Goal: Information Seeking & Learning: Learn about a topic

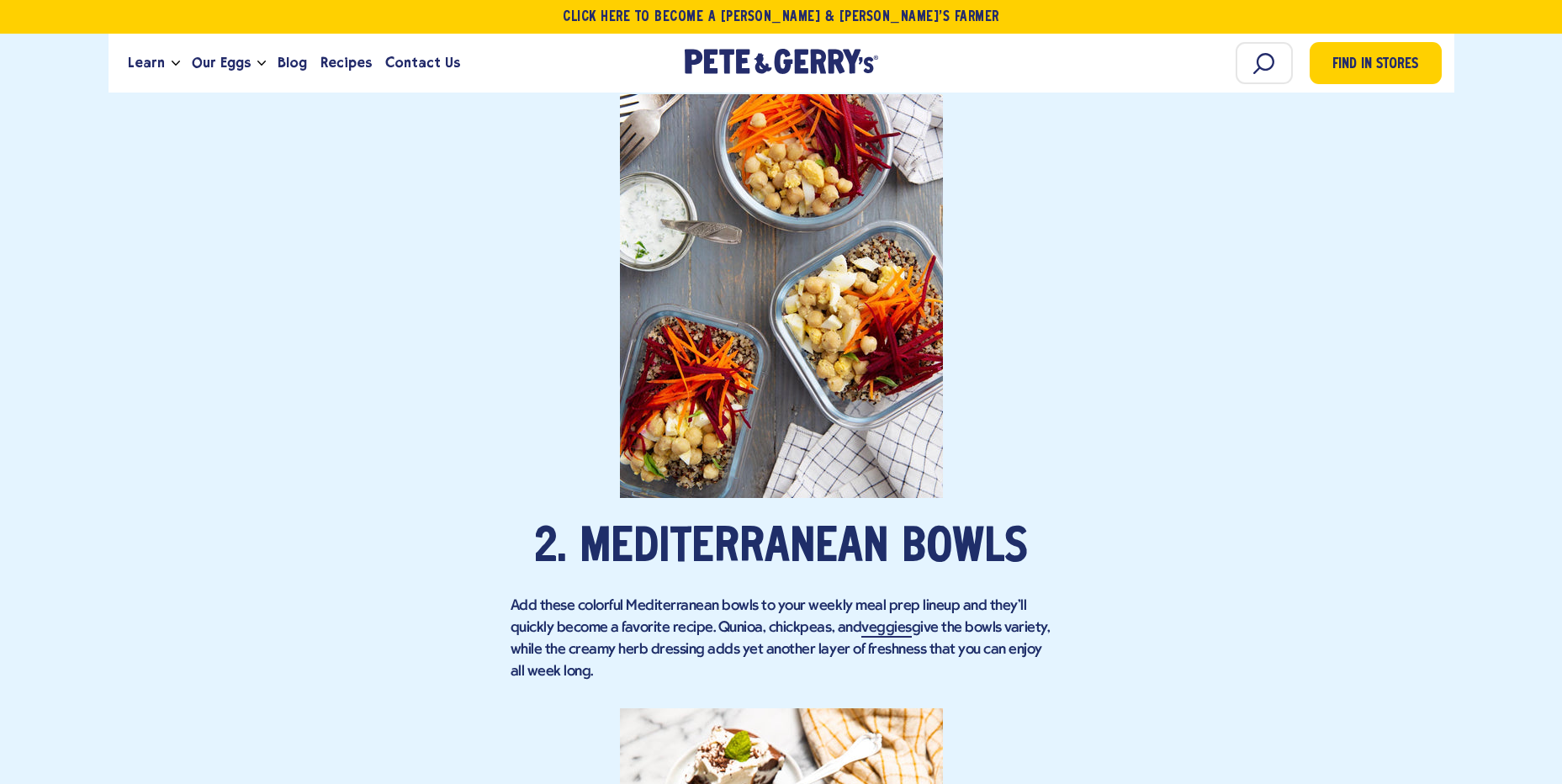
scroll to position [2102, 0]
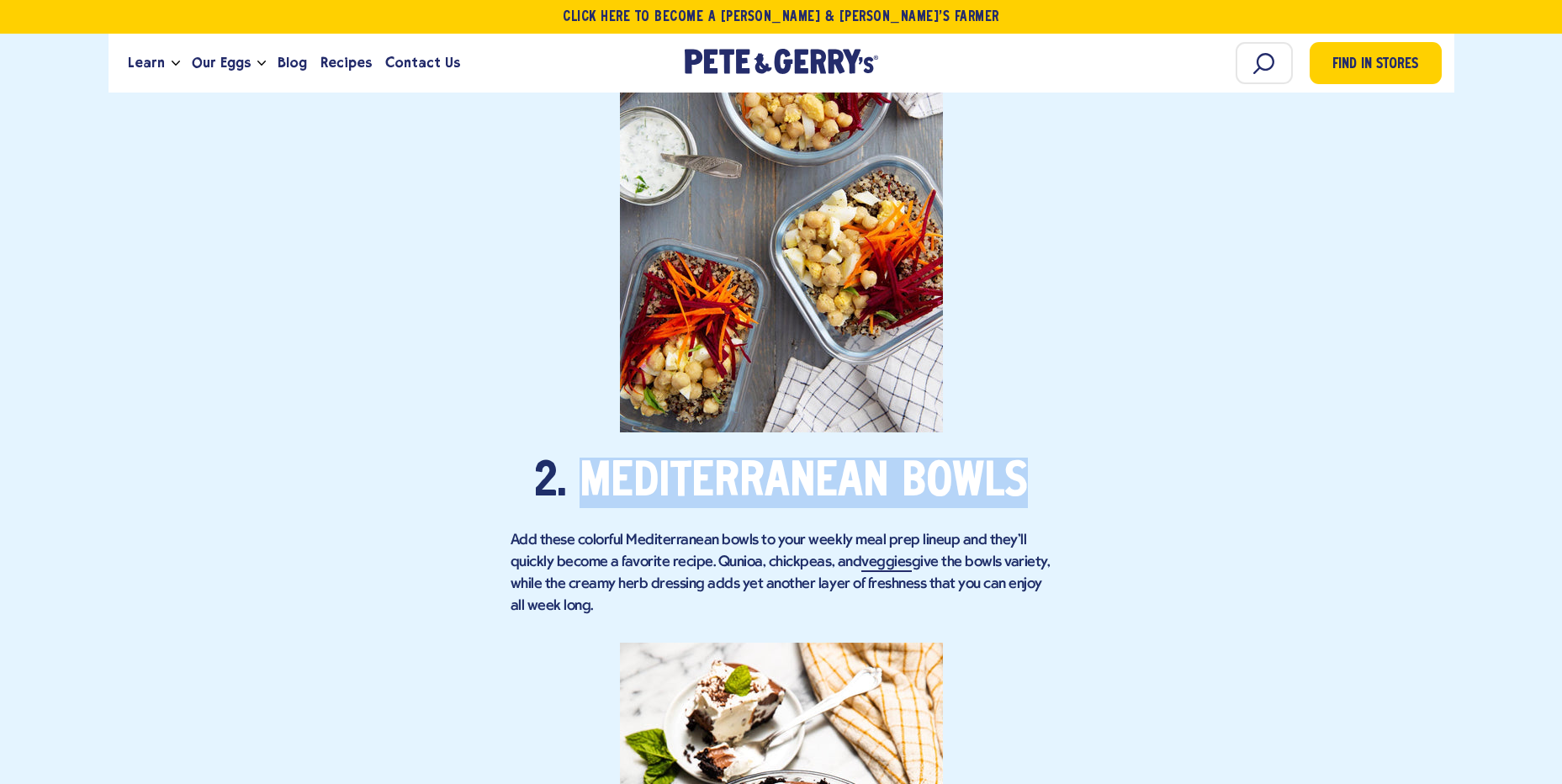
drag, startPoint x: 1043, startPoint y: 449, endPoint x: 588, endPoint y: 439, distance: 455.1
click at [588, 457] on h2 "2. Mediterranean Bowls" at bounding box center [782, 482] width 542 height 51
drag, startPoint x: 588, startPoint y: 439, endPoint x: 606, endPoint y: 454, distance: 23.4
copy h2 "Mediterranean Bowls"
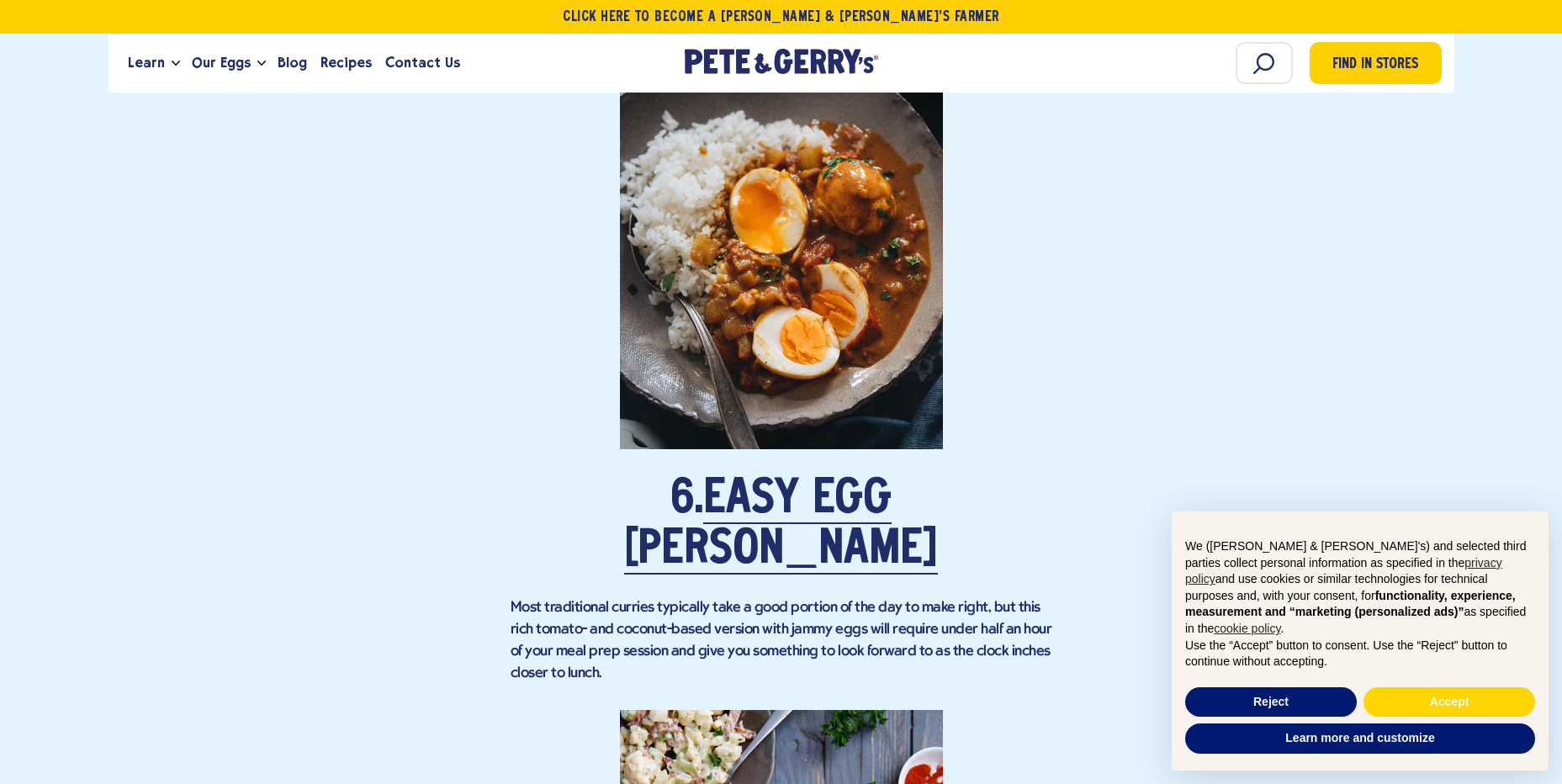
scroll to position [4708, 0]
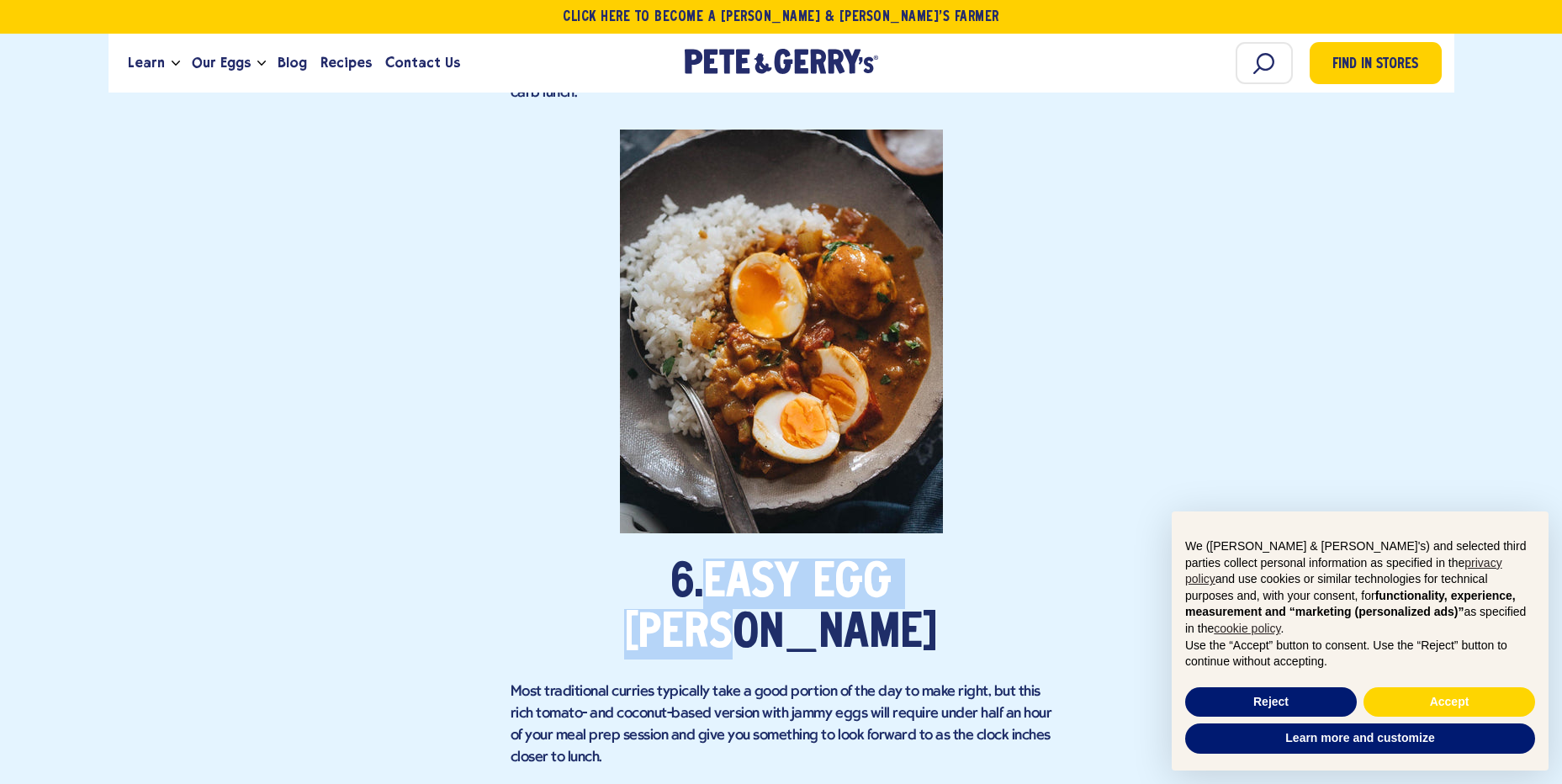
drag, startPoint x: 1024, startPoint y: 474, endPoint x: 650, endPoint y: 482, distance: 374.1
click at [650, 558] on h2 "6. Easy Egg [PERSON_NAME]" at bounding box center [782, 608] width 542 height 101
copy link "Easy Egg [PERSON_NAME]"
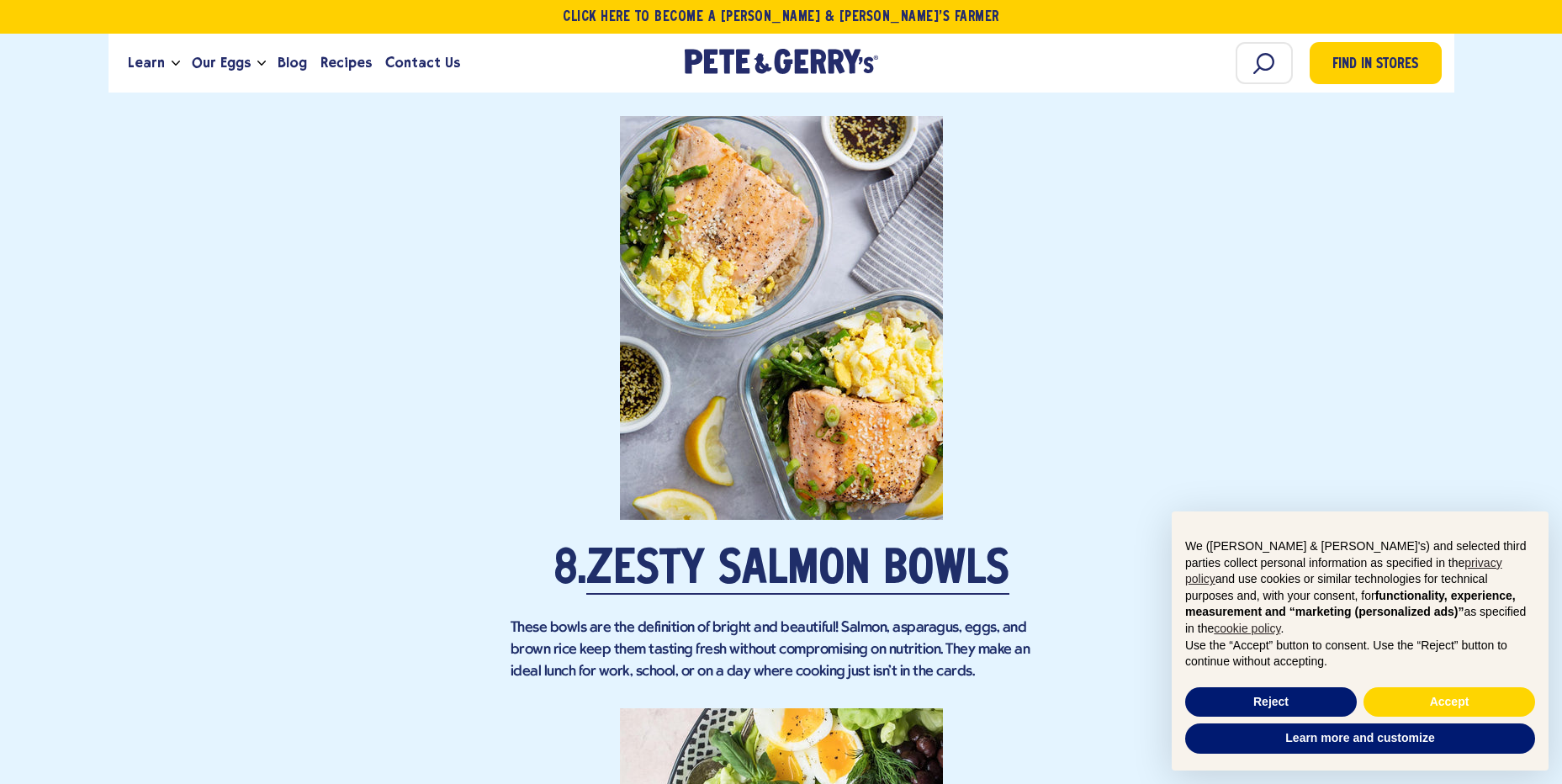
scroll to position [5969, 0]
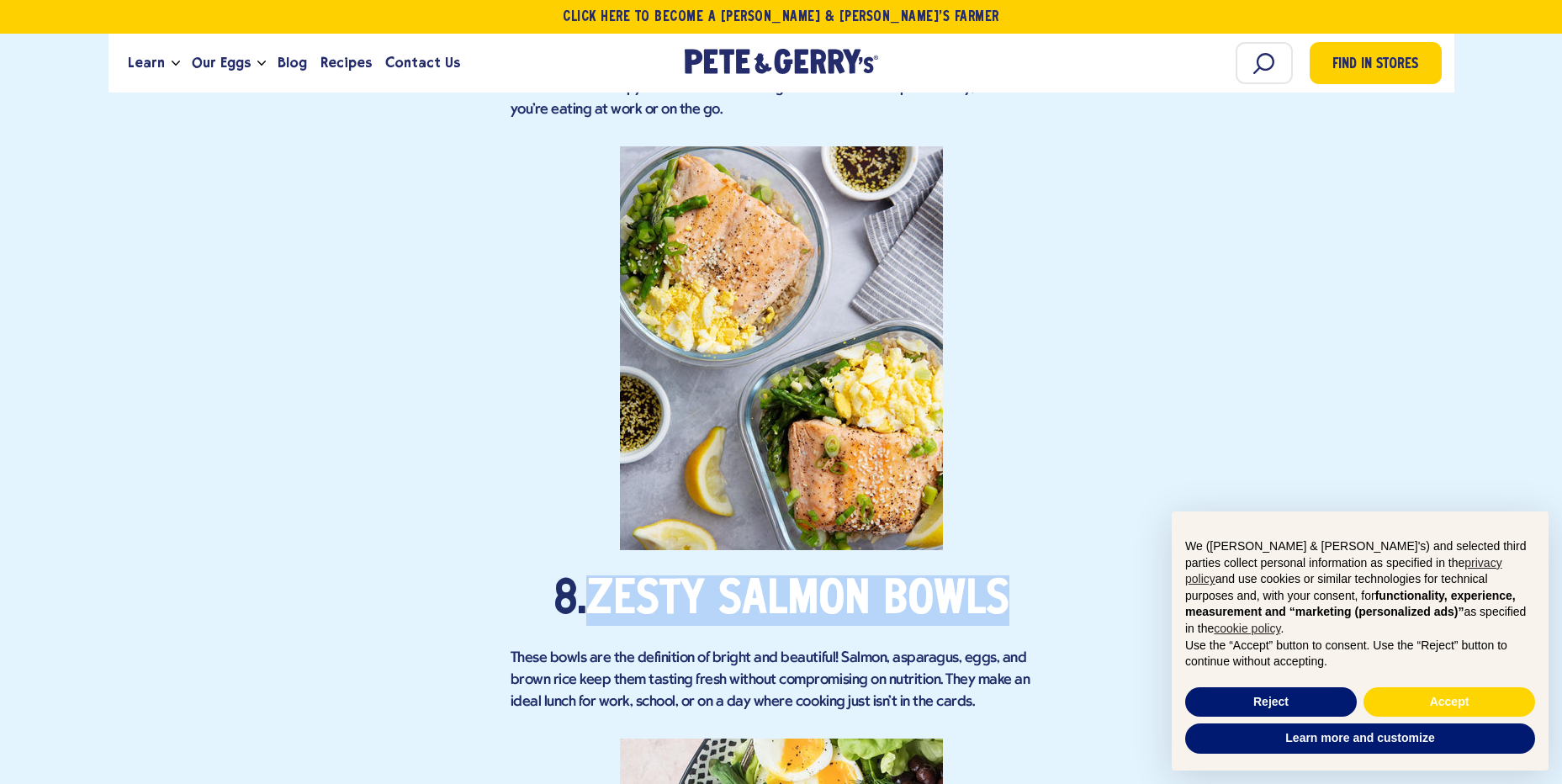
drag, startPoint x: 990, startPoint y: 446, endPoint x: 595, endPoint y: 446, distance: 395.0
click at [595, 575] on h2 "8. Zesty Salmon Bowls" at bounding box center [782, 600] width 542 height 51
drag, startPoint x: 595, startPoint y: 446, endPoint x: 610, endPoint y: 448, distance: 15.1
copy link "Zesty Salmon Bowls"
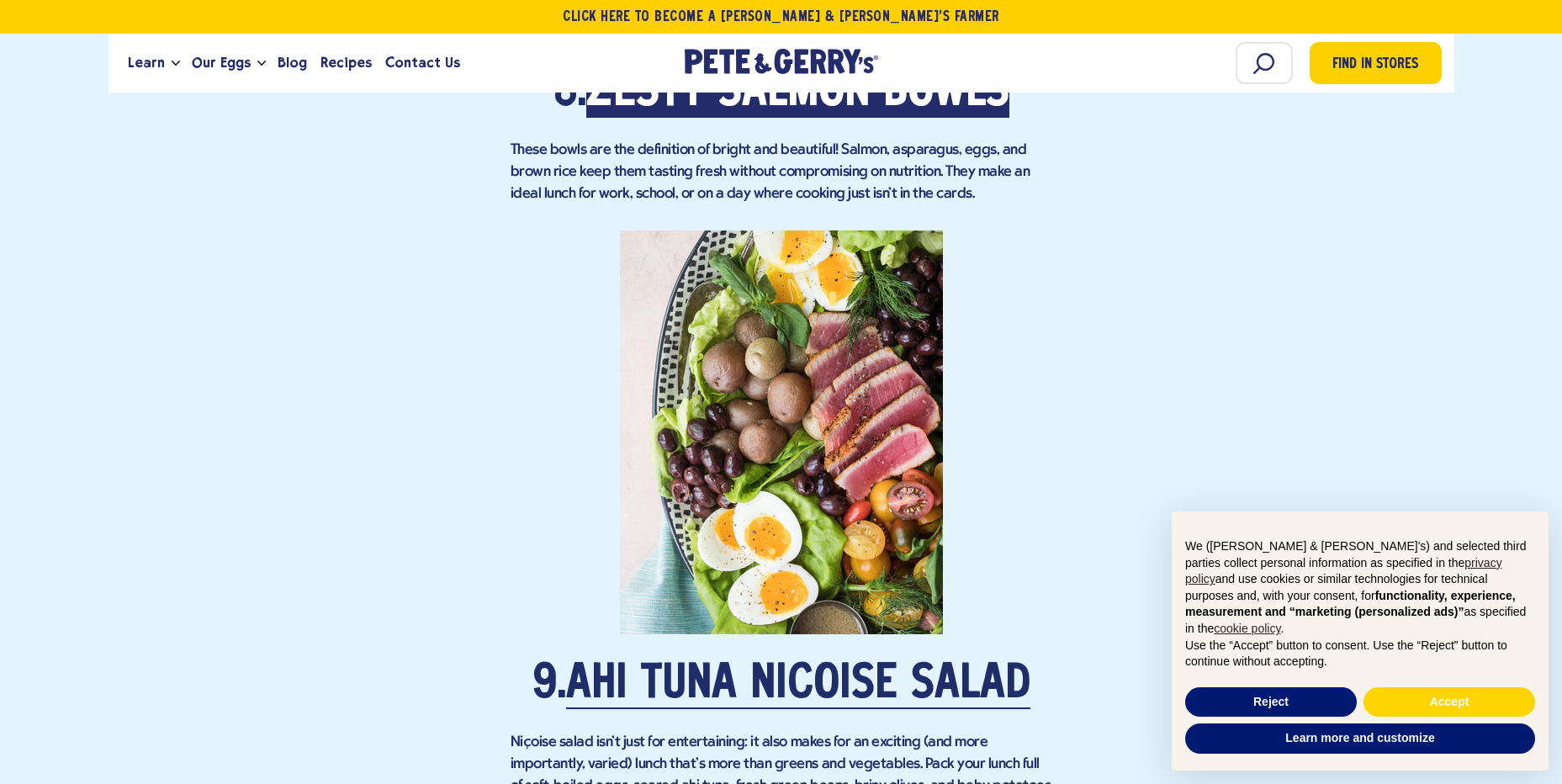
scroll to position [6557, 0]
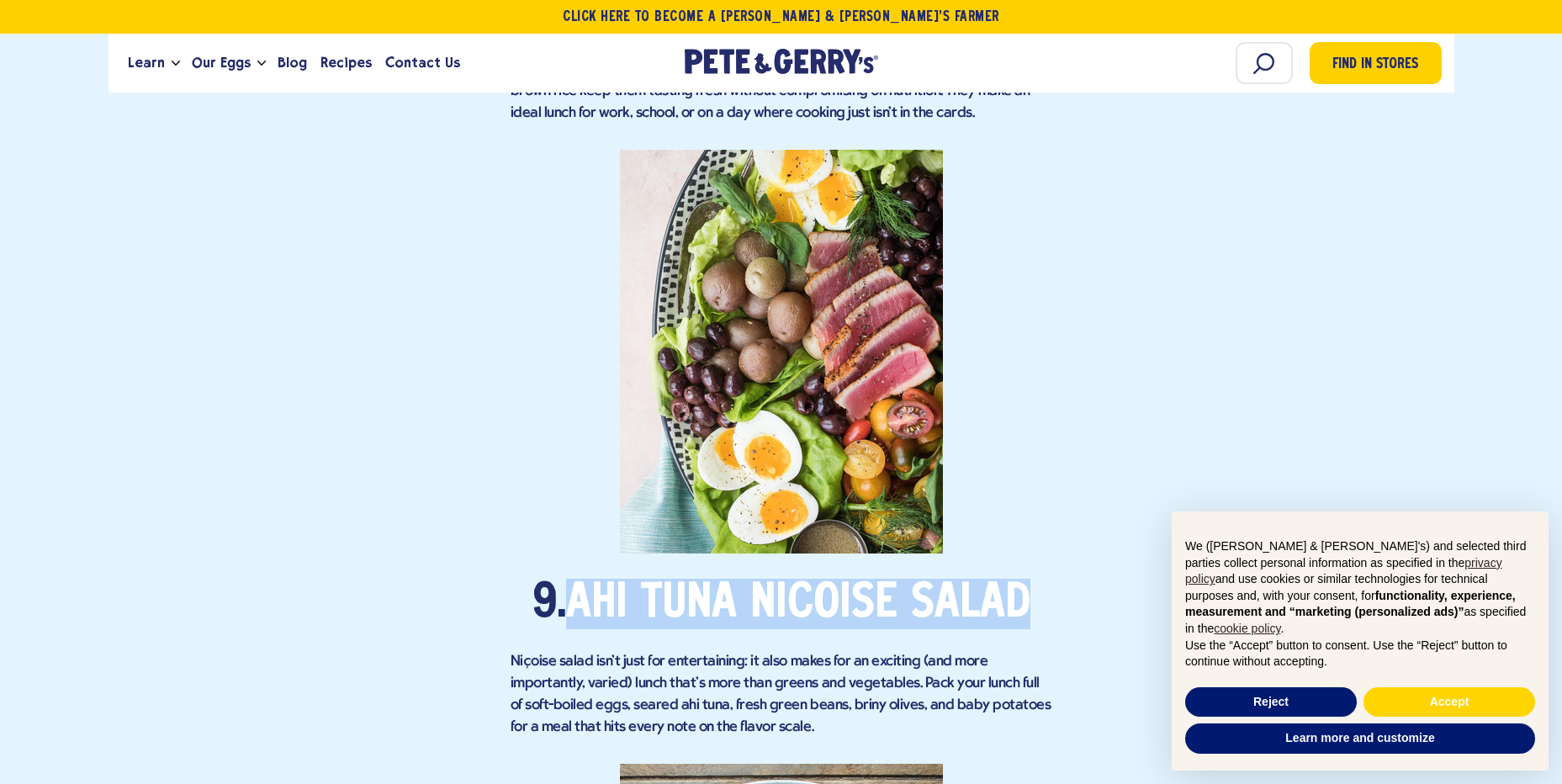
drag, startPoint x: 1068, startPoint y: 440, endPoint x: 576, endPoint y: 449, distance: 492.1
click at [576, 449] on div "Find in Stores Delicious Lunch Recipes for a Successful Week Meal prepping is a…" at bounding box center [781, 701] width 1320 height 12922
drag, startPoint x: 576, startPoint y: 449, endPoint x: 614, endPoint y: 446, distance: 38.1
copy link "Ahi Tuna Niçoise Salad"
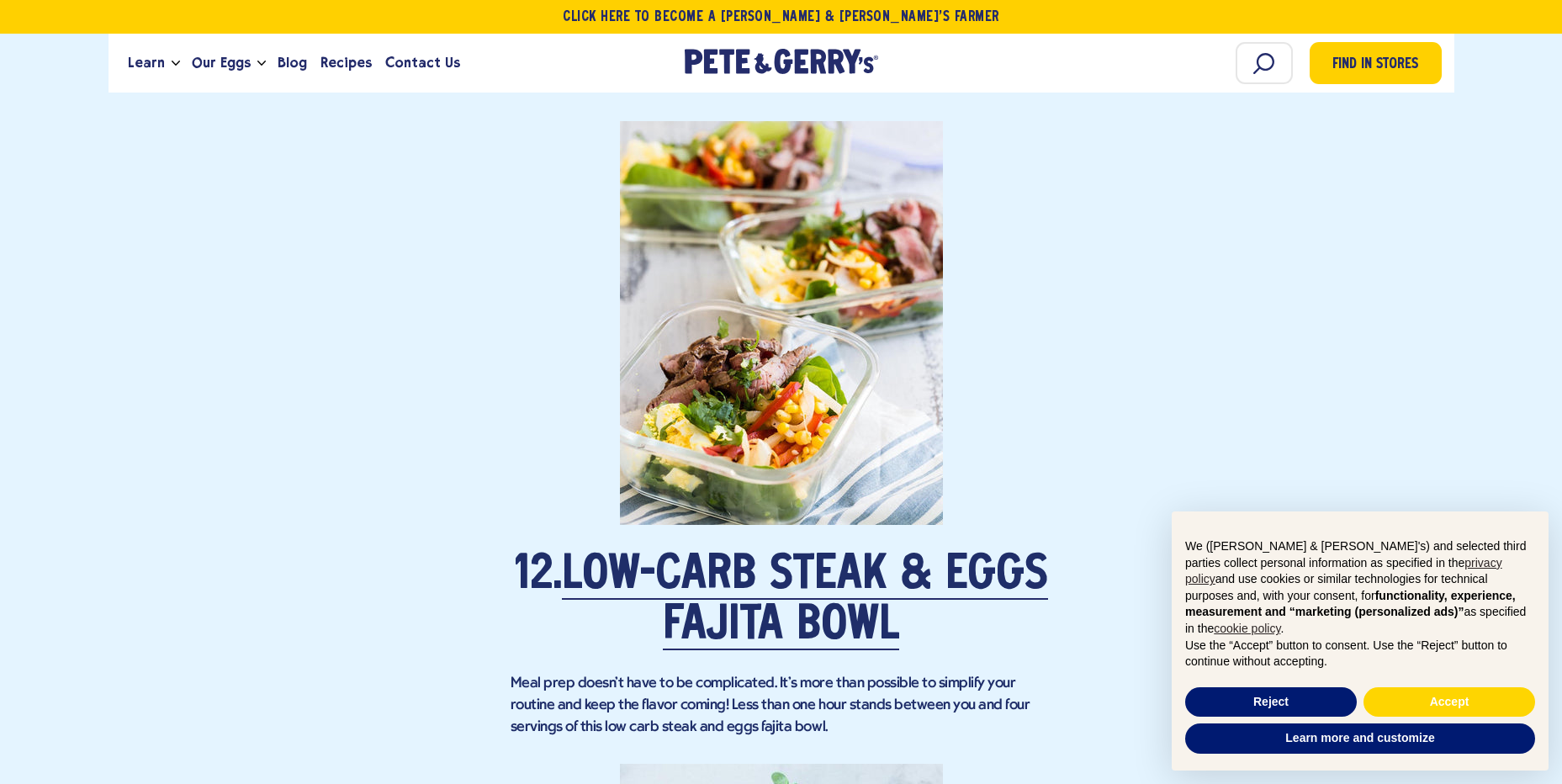
scroll to position [8407, 0]
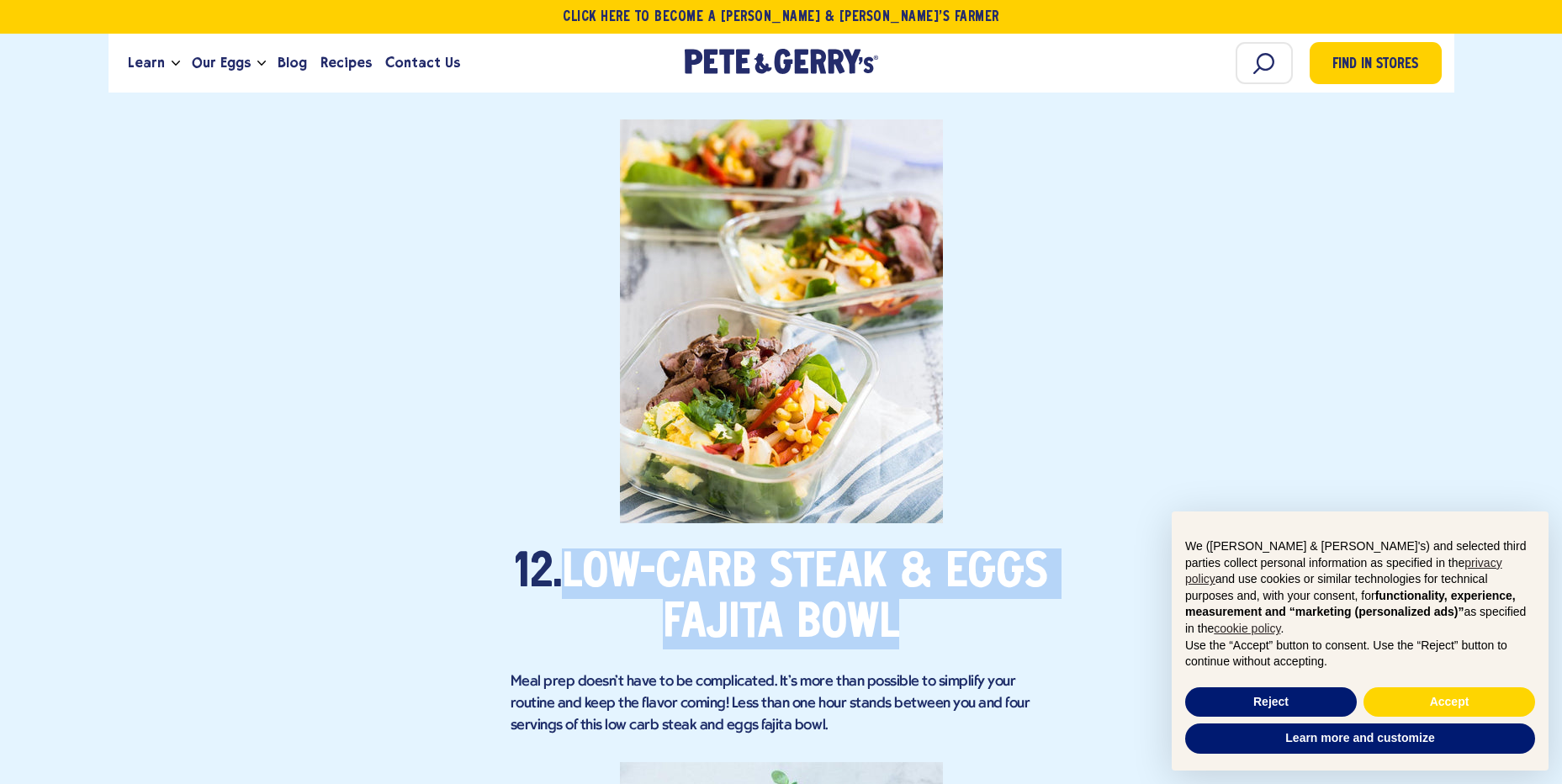
drag, startPoint x: 1022, startPoint y: 480, endPoint x: 637, endPoint y: 427, distance: 388.6
click at [637, 548] on h2 "12. Low-Carb Steak & Eggs Fajita Bowl" at bounding box center [782, 598] width 542 height 101
drag, startPoint x: 637, startPoint y: 427, endPoint x: 691, endPoint y: 445, distance: 56.9
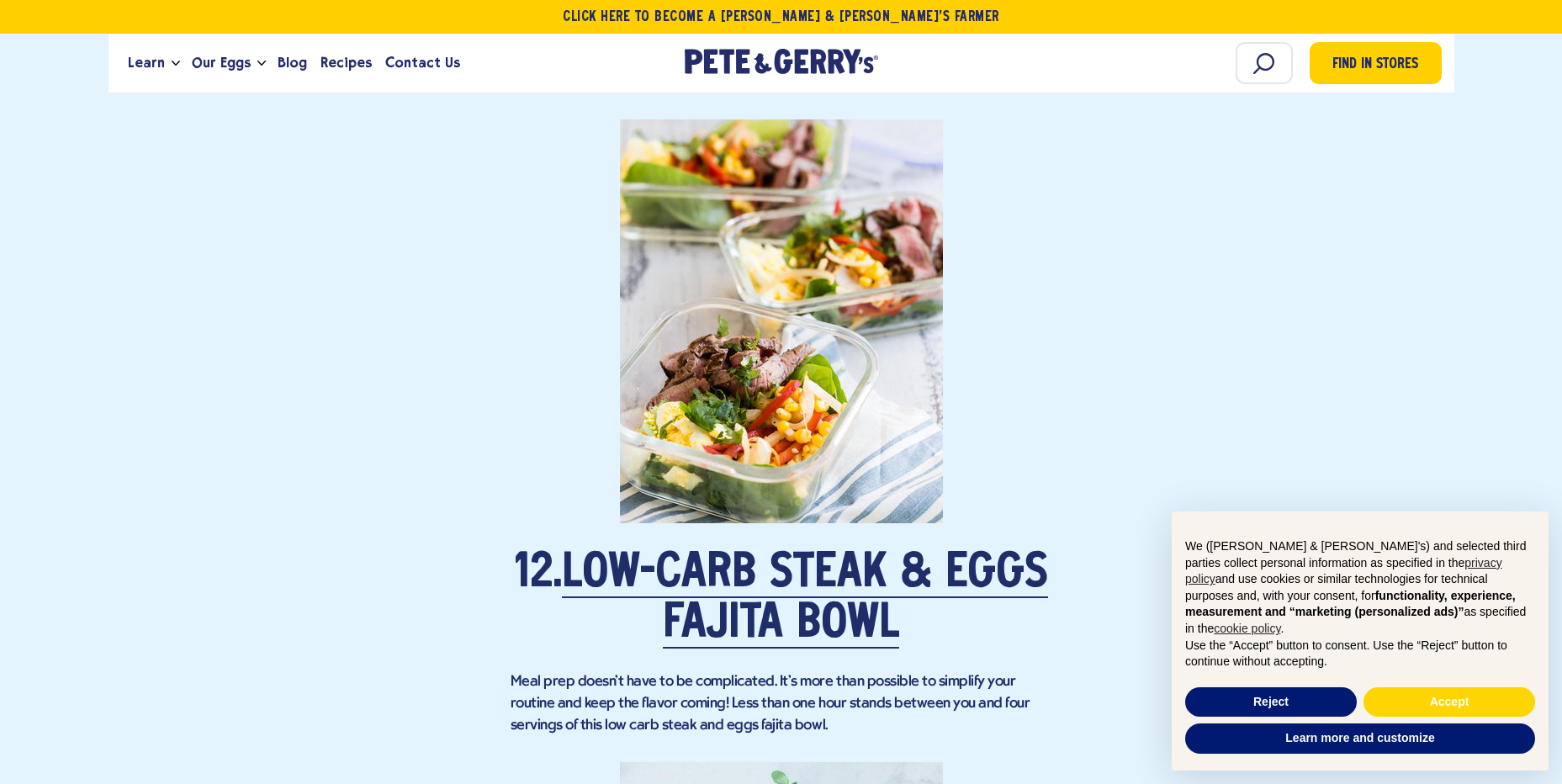
drag, startPoint x: 691, startPoint y: 445, endPoint x: 1146, endPoint y: 502, distance: 458.6
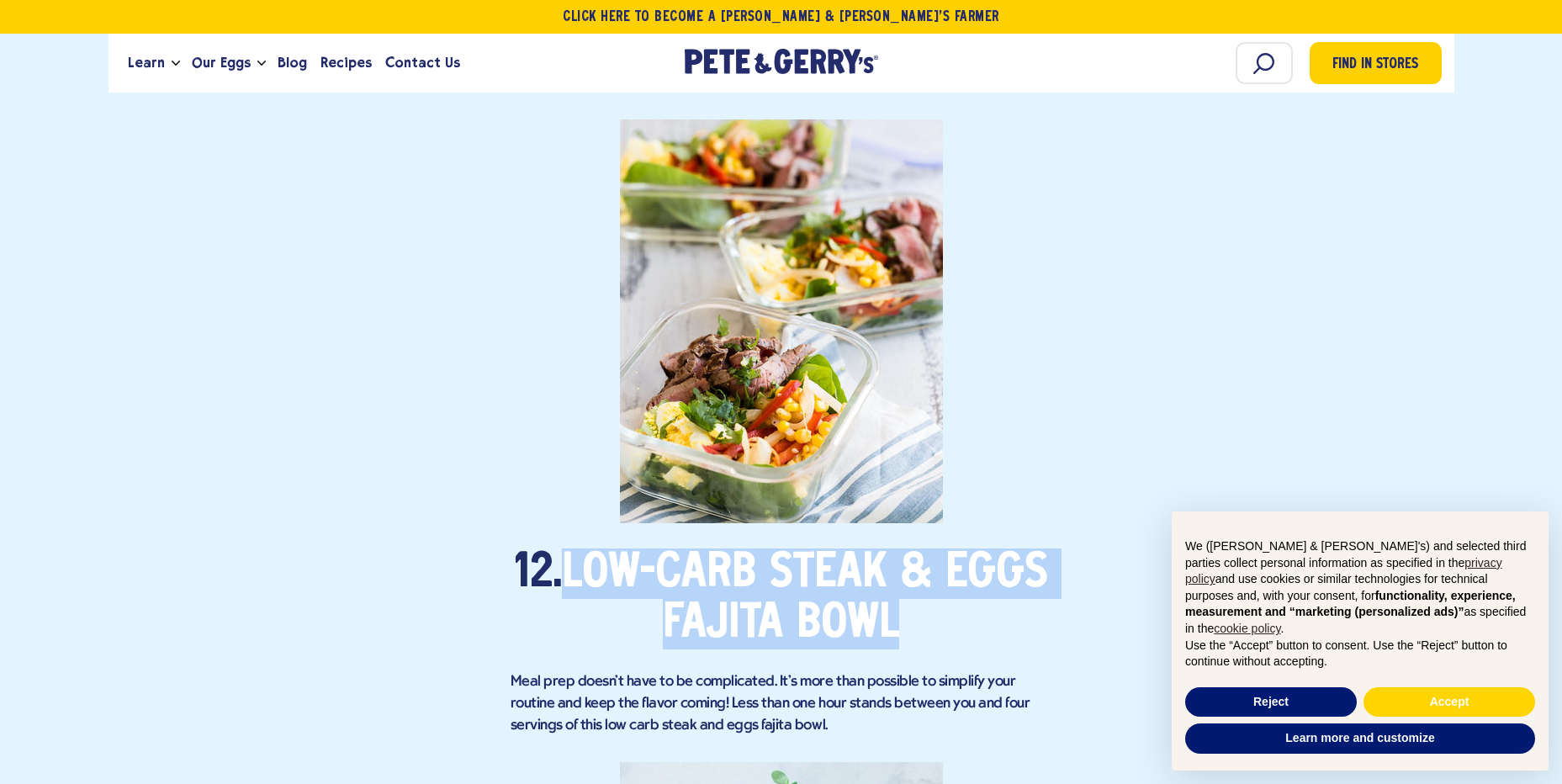
drag, startPoint x: 1005, startPoint y: 483, endPoint x: 636, endPoint y: 430, distance: 372.8
click at [636, 548] on h2 "12. Low-Carb Steak & Eggs Fajita Bowl" at bounding box center [782, 598] width 542 height 101
drag, startPoint x: 636, startPoint y: 430, endPoint x: 665, endPoint y: 436, distance: 29.6
copy link "Low-Carb Steak & Eggs Fajita Bowl"
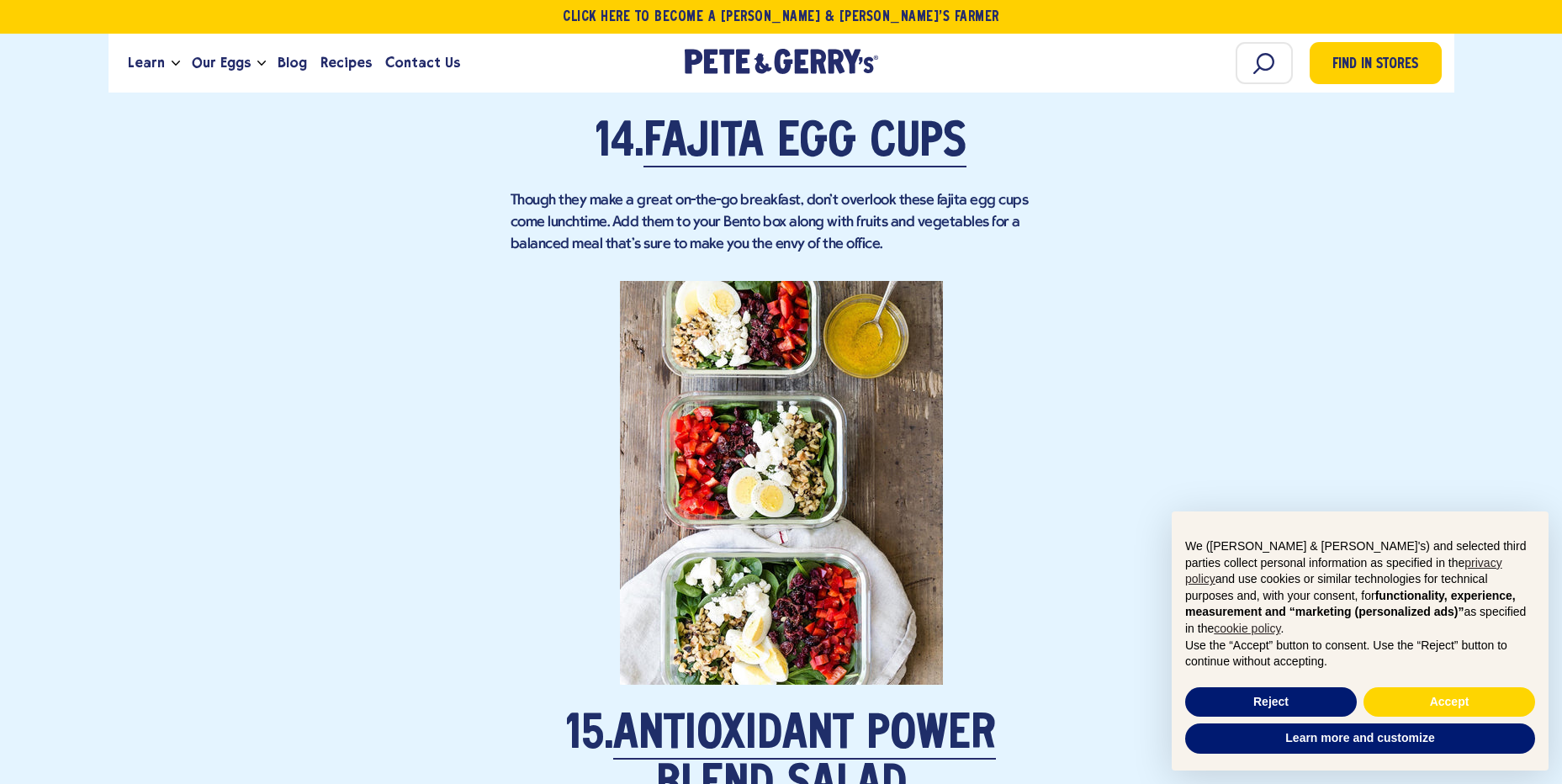
scroll to position [10257, 0]
